Goal: Task Accomplishment & Management: Complete application form

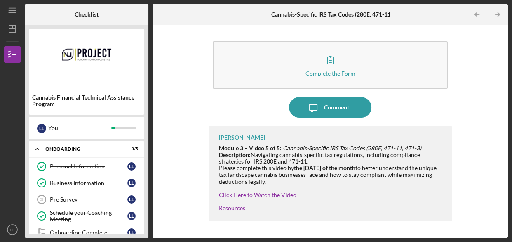
scroll to position [285, 0]
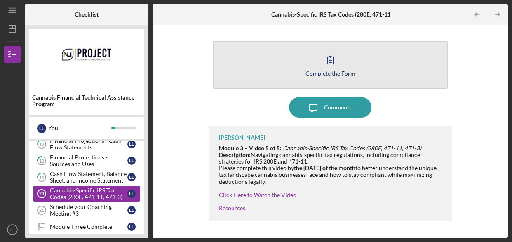
click at [323, 72] on div "Complete the Form" at bounding box center [330, 73] width 50 height 6
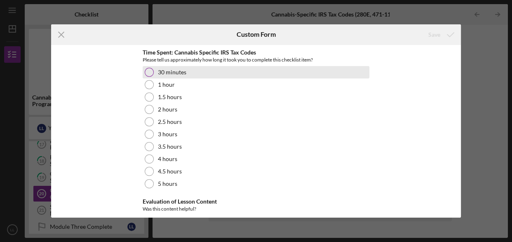
click at [147, 73] on div at bounding box center [149, 72] width 9 height 9
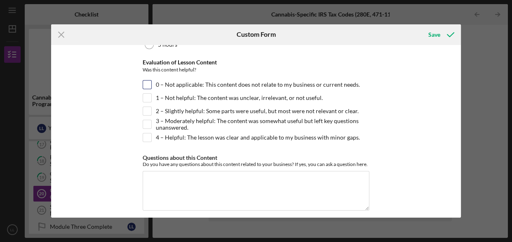
scroll to position [144, 0]
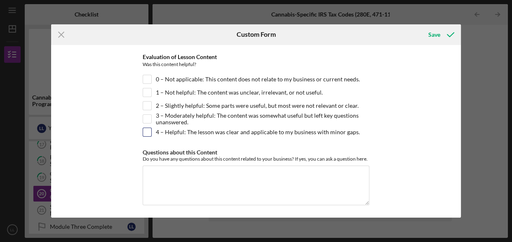
click at [148, 130] on input "4 – Helpful: The lesson was clear and applicable to my business with minor gaps." at bounding box center [147, 132] width 8 height 8
checkbox input "true"
click at [436, 36] on div "Save" at bounding box center [434, 34] width 12 height 16
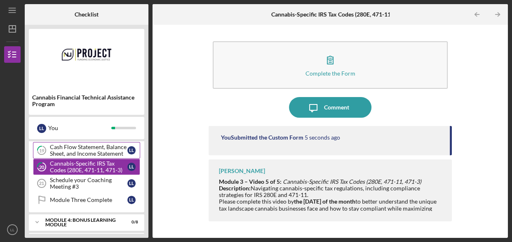
scroll to position [330, 0]
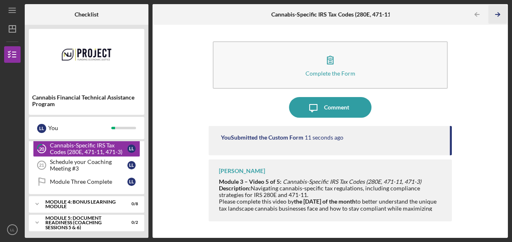
click at [495, 16] on icon "Icon/Table Pagination Arrow" at bounding box center [497, 14] width 19 height 19
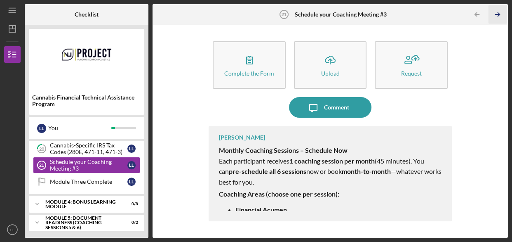
click at [497, 15] on icon "Icon/Table Pagination Arrow" at bounding box center [497, 14] width 19 height 19
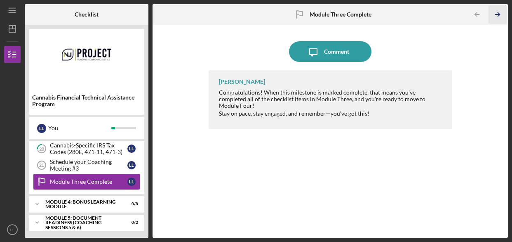
click at [494, 18] on icon "Icon/Table Pagination Arrow" at bounding box center [497, 14] width 19 height 19
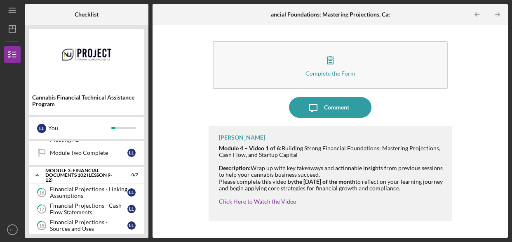
scroll to position [216, 0]
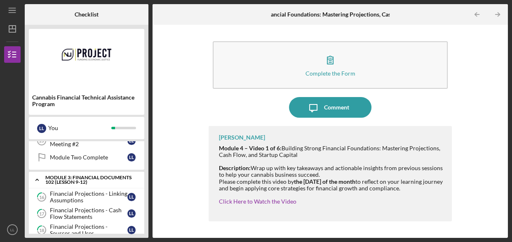
click at [36, 180] on icon "Icon/Expander" at bounding box center [37, 179] width 16 height 16
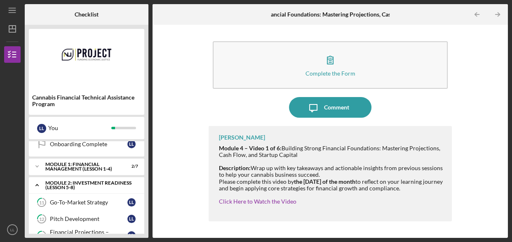
scroll to position [91, 0]
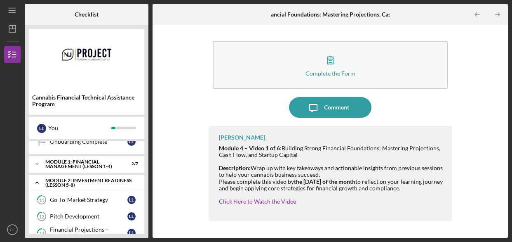
click at [36, 180] on icon "Icon/Expander" at bounding box center [37, 182] width 16 height 16
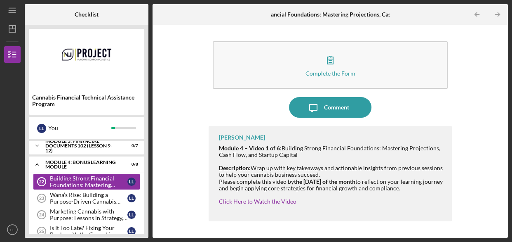
scroll to position [141, 0]
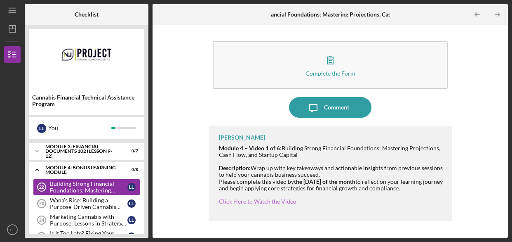
click at [260, 200] on link "Click Here to Watch the Video" at bounding box center [258, 201] width 78 height 7
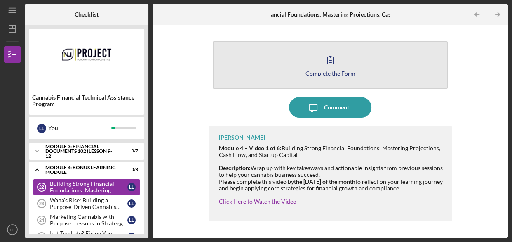
click at [329, 62] on icon "button" at bounding box center [330, 59] width 21 height 21
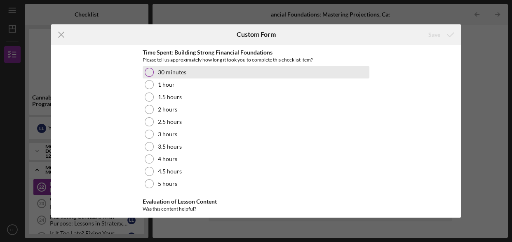
click at [149, 71] on div at bounding box center [149, 72] width 9 height 9
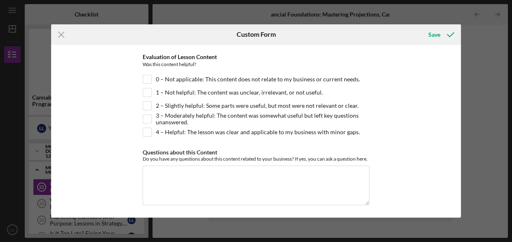
scroll to position [144, 0]
click at [146, 132] on input "4 – Helpful: The lesson was clear and applicable to my business with minor gaps." at bounding box center [147, 132] width 8 height 8
checkbox input "true"
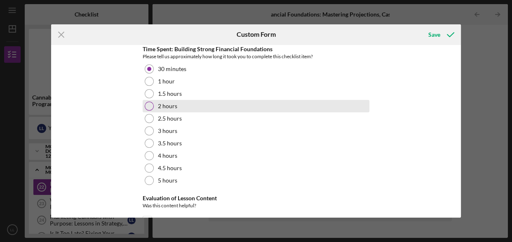
scroll to position [0, 0]
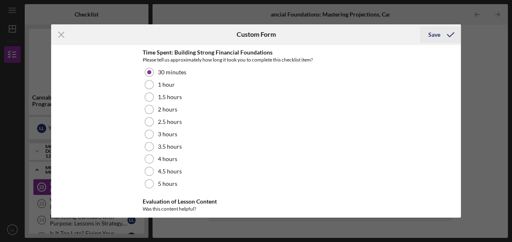
click at [432, 33] on div "Save" at bounding box center [434, 34] width 12 height 16
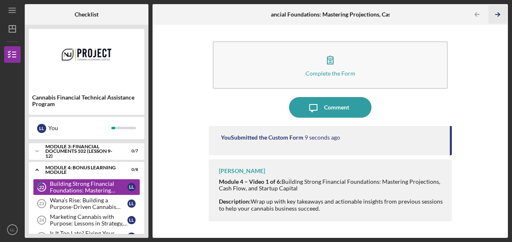
click at [498, 15] on icon "Icon/Table Pagination Arrow" at bounding box center [497, 14] width 19 height 19
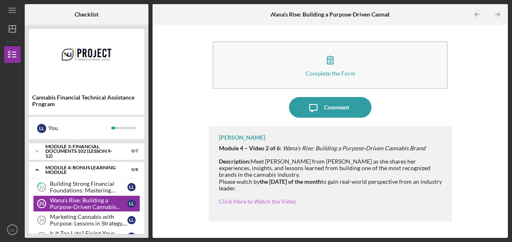
click at [266, 200] on link "Click Here to Watch the Video" at bounding box center [258, 201] width 78 height 7
